Goal: Information Seeking & Learning: Learn about a topic

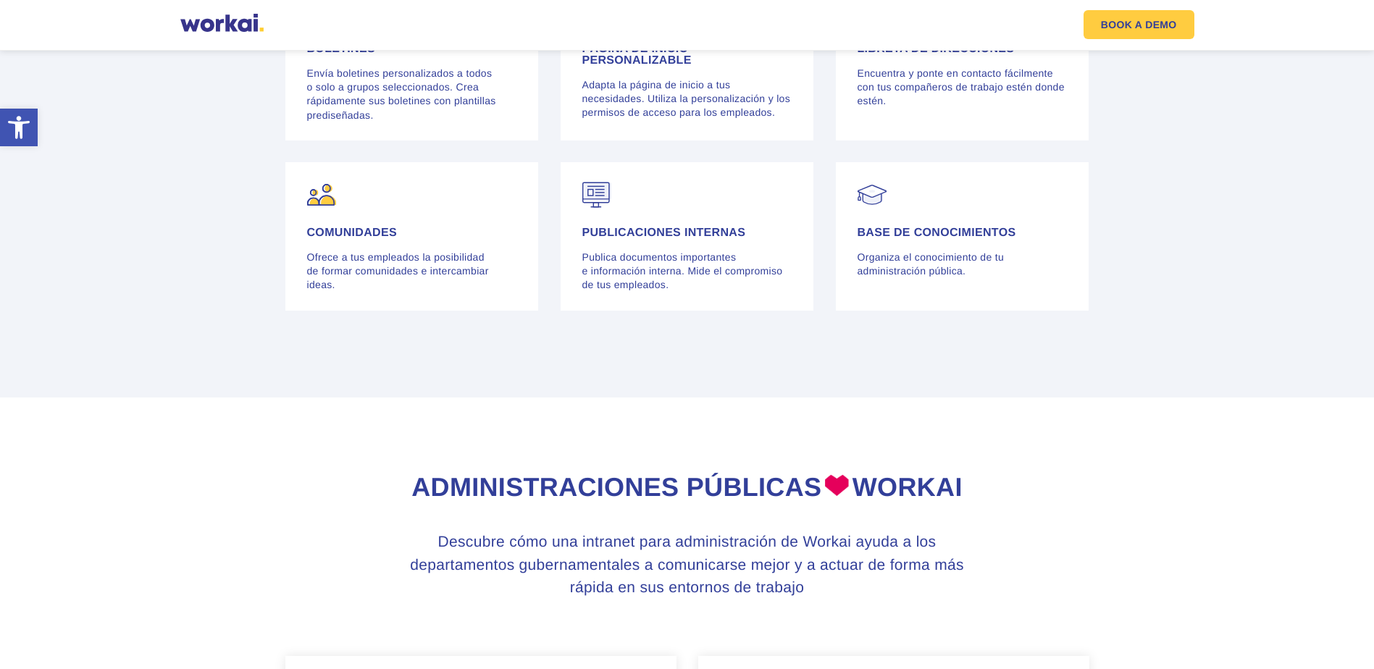
scroll to position [2752, 0]
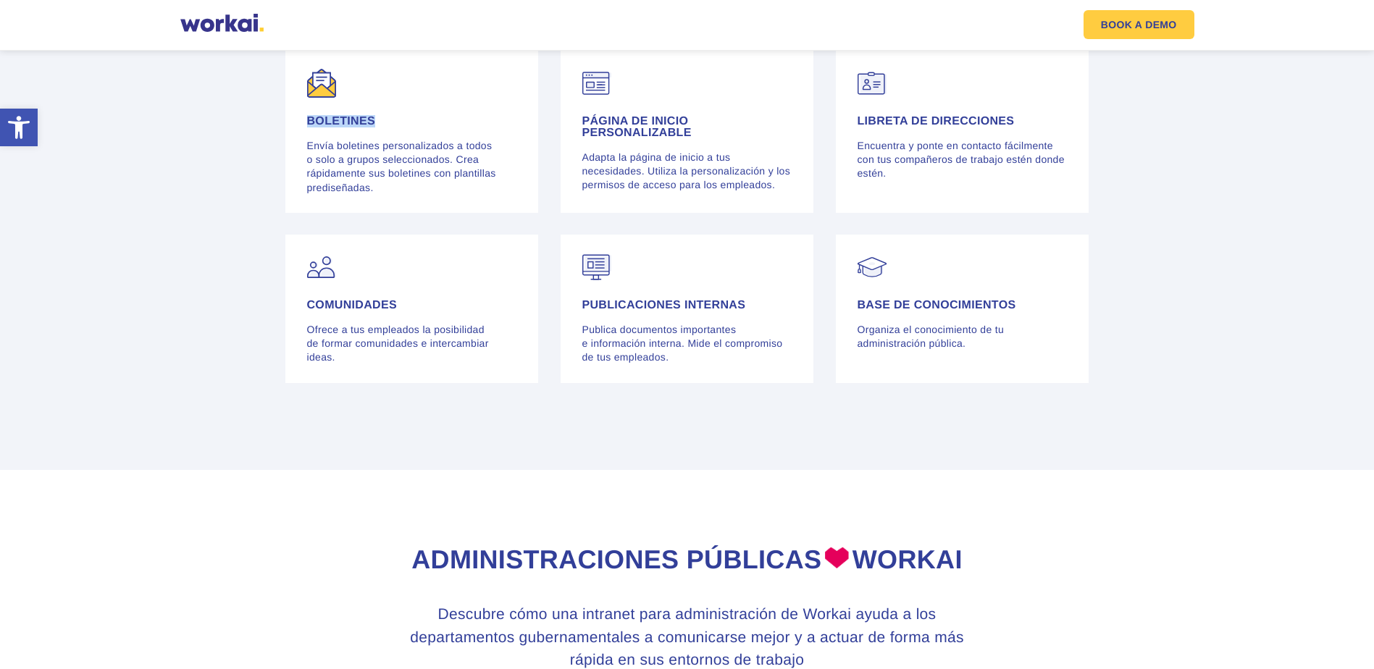
drag, startPoint x: 307, startPoint y: 182, endPoint x: 393, endPoint y: 181, distance: 86.2
click at [393, 127] on h4 "BOLETINES" at bounding box center [412, 122] width 210 height 12
copy h4 "BOLETINES"
drag, startPoint x: 582, startPoint y: 179, endPoint x: 703, endPoint y: 200, distance: 123.5
click at [703, 139] on h4 "PÁGINA DE INICIO PERSONALIZABLE" at bounding box center [687, 127] width 210 height 23
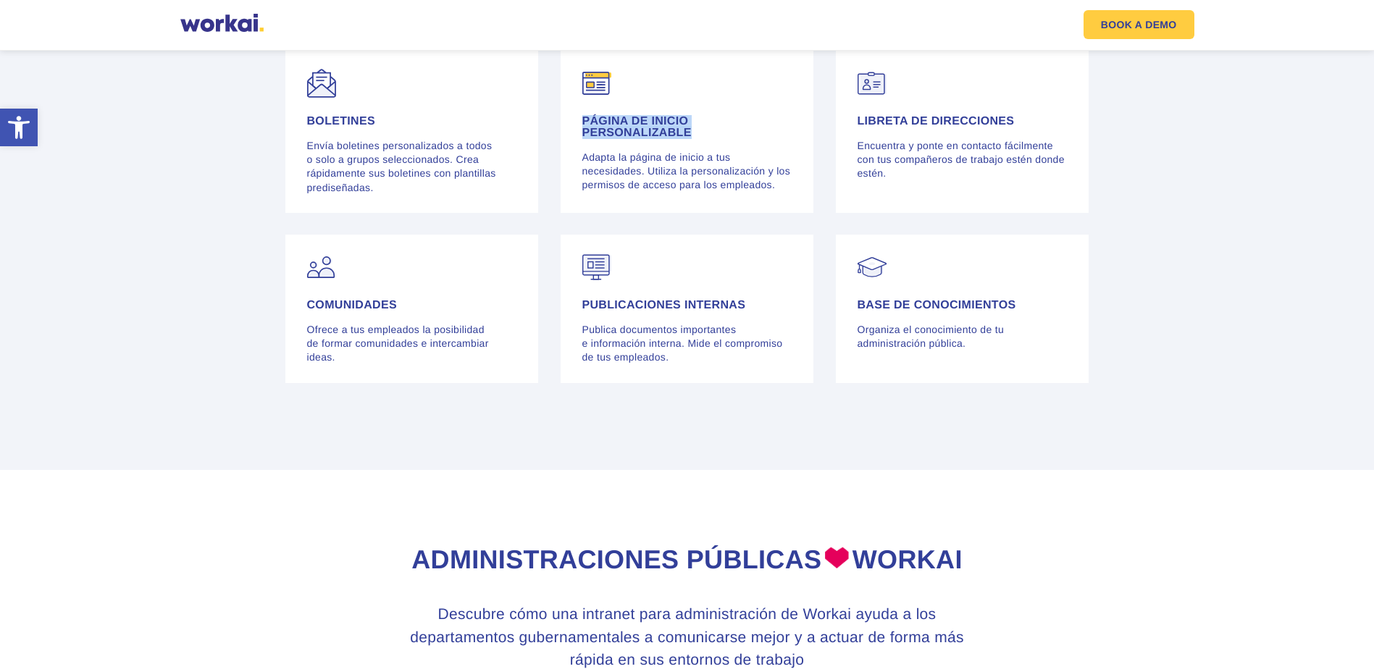
copy h4 "PÁGINA DE INICIO PERSONALIZABLE"
drag, startPoint x: 584, startPoint y: 367, endPoint x: 755, endPoint y: 369, distance: 170.9
click at [755, 311] on h4 "PUBLICACIONES INTERNAS" at bounding box center [687, 306] width 210 height 12
copy h4 "PUBLICACIONES INTERNAS"
drag, startPoint x: 860, startPoint y: 364, endPoint x: 1020, endPoint y: 363, distance: 160.1
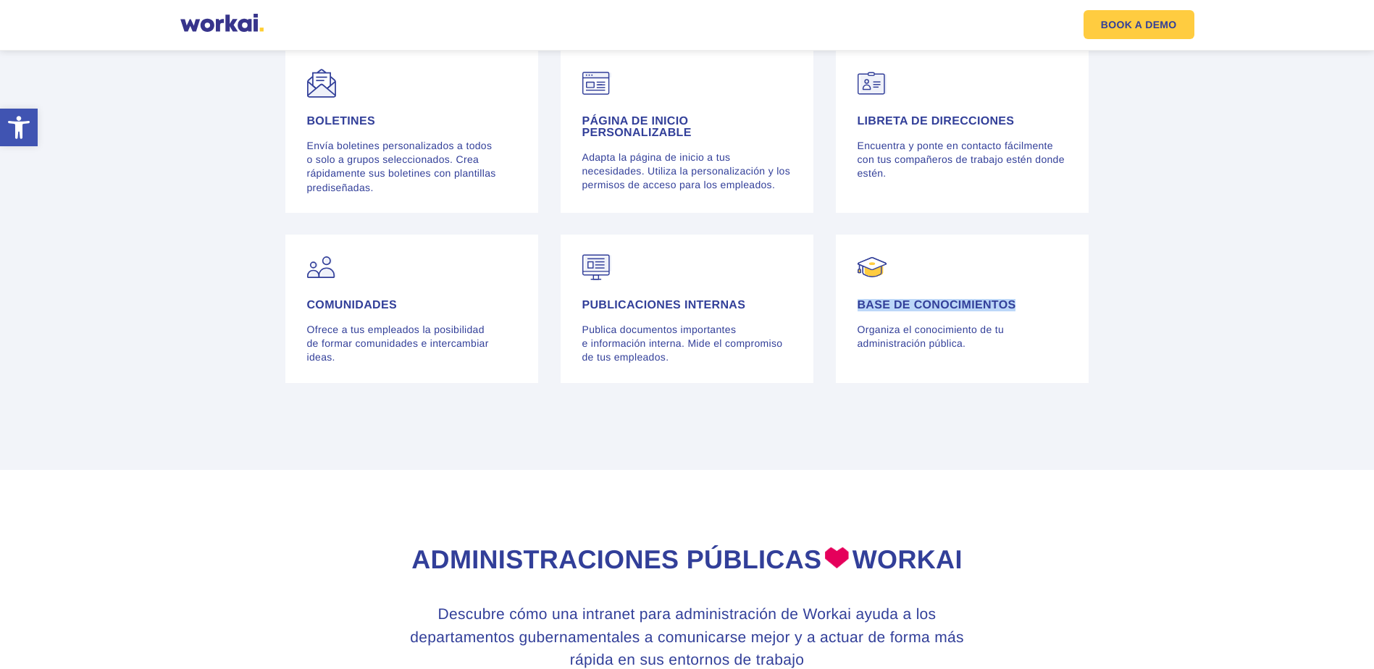
click at [1020, 311] on h4 "BASE DE CONOCIMIENTOS" at bounding box center [962, 306] width 210 height 12
